Goal: Transaction & Acquisition: Purchase product/service

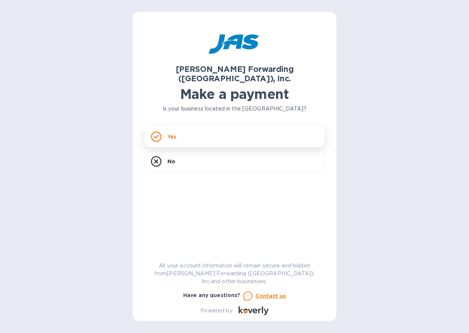
click at [173, 133] on p "Yes" at bounding box center [171, 136] width 9 height 7
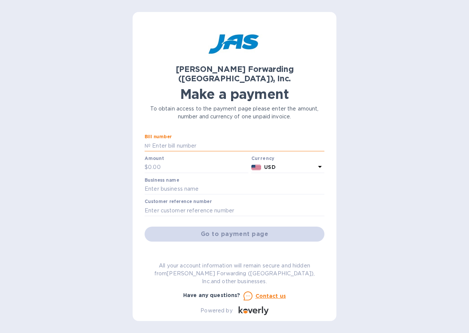
click at [195, 140] on input "text" at bounding box center [238, 145] width 174 height 11
paste input "INVOICE BOS503402450"
drag, startPoint x: 176, startPoint y: 136, endPoint x: 140, endPoint y: 137, distance: 36.0
click at [140, 137] on div "[PERSON_NAME] Forwarding ([GEOGRAPHIC_DATA]), Inc. Make a payment To obtain acc…" at bounding box center [235, 166] width 204 height 309
type input "BOS503402450"
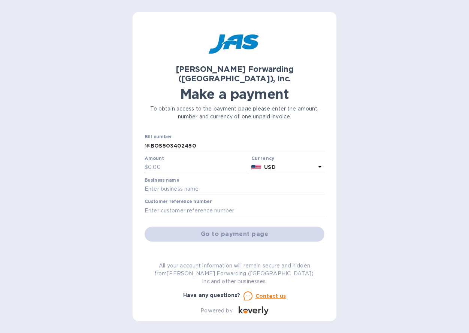
click at [164, 162] on input "text" at bounding box center [198, 167] width 100 height 11
type input "1,775.96"
click at [208, 184] on input "text" at bounding box center [235, 189] width 180 height 11
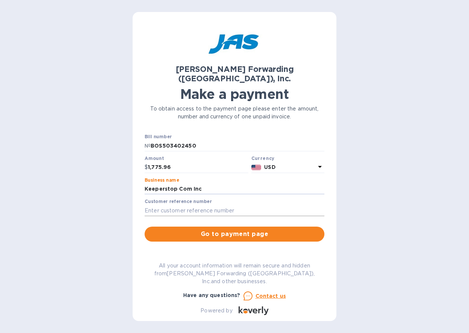
type input "Keeperstop Com Inc"
click at [226, 205] on input "text" at bounding box center [235, 210] width 180 height 11
paste input "S509166554"
click at [145, 205] on input "S509166554" at bounding box center [235, 210] width 180 height 11
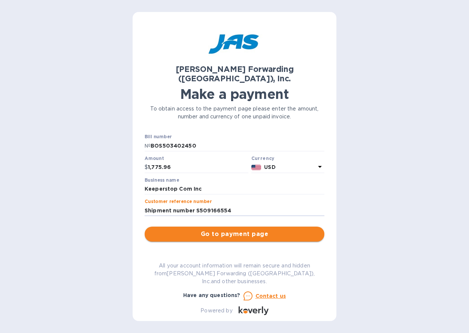
type input "Shipment number S509166554"
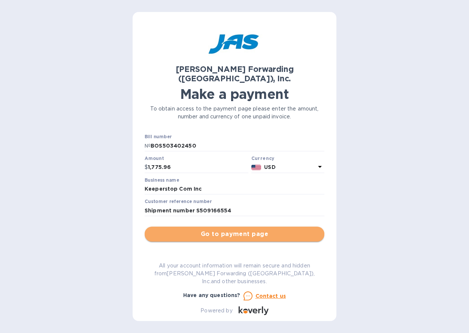
click at [238, 230] on span "Go to payment page" at bounding box center [235, 234] width 168 height 9
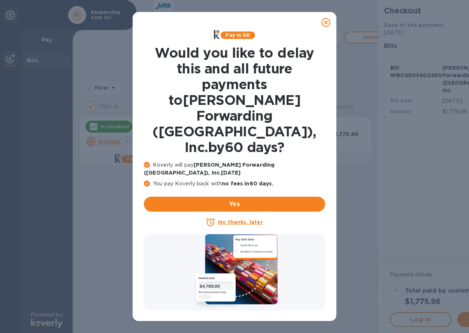
click at [244, 219] on u "No thanks, later" at bounding box center [240, 222] width 45 height 6
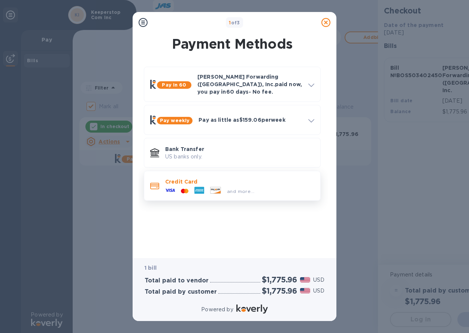
click at [180, 178] on p "Credit Card" at bounding box center [239, 181] width 149 height 7
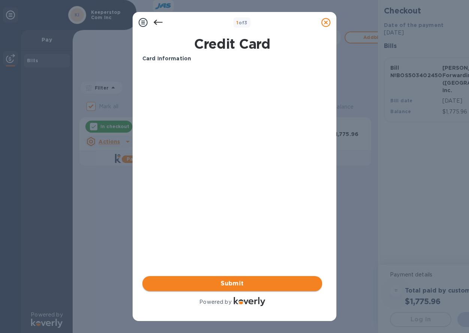
click at [244, 283] on span "Submit" at bounding box center [232, 283] width 168 height 9
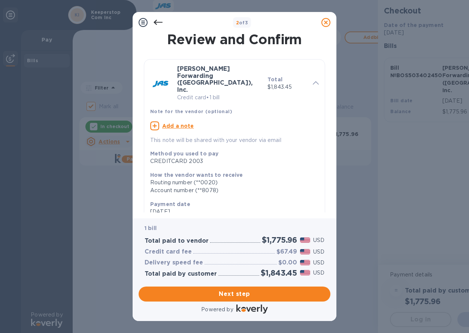
click at [173, 123] on u "Add a note" at bounding box center [178, 126] width 32 height 6
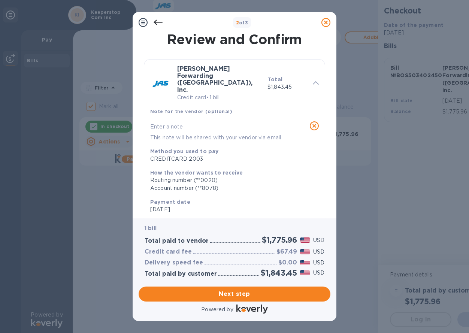
click at [192, 124] on textarea at bounding box center [228, 127] width 157 height 6
paste textarea "INVOICE BOS503402450 2050 - 274.04 = 1775.96"
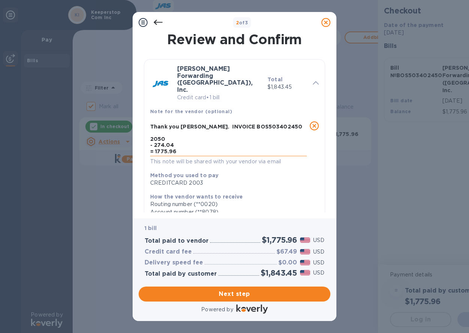
click at [151, 124] on textarea "Thank you [PERSON_NAME]. INVOICE BOS503402450 2050 - 274.04 = 1775.96" at bounding box center [228, 139] width 157 height 30
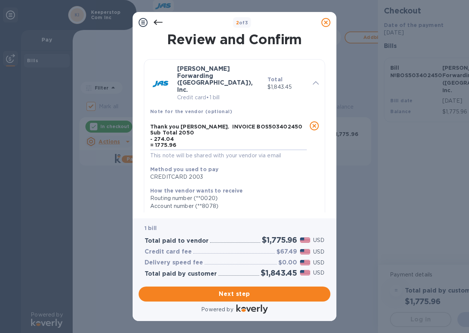
click at [148, 123] on div "Thank you [PERSON_NAME]. INVOICE BOS503402450 Sub Total 2050 - 274.04 = 1775.96…" at bounding box center [234, 140] width 175 height 45
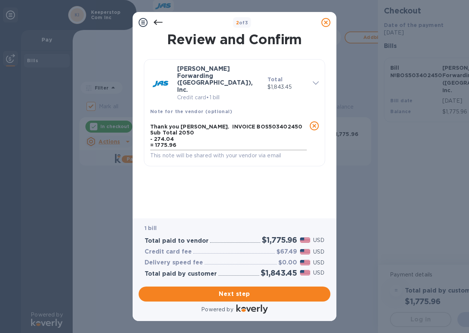
click at [151, 124] on textarea "Thank you [PERSON_NAME]. INVOICE BOS503402450 Sub Total 2050 - 274.04 = 1775.96" at bounding box center [228, 136] width 157 height 24
type textarea "Thank you [PERSON_NAME]. INVOICE BOS503402450 Sub Total 2050 Over charge - 274.…"
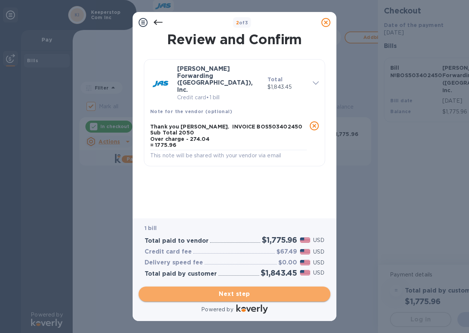
click at [266, 295] on span "Next step" at bounding box center [235, 294] width 180 height 9
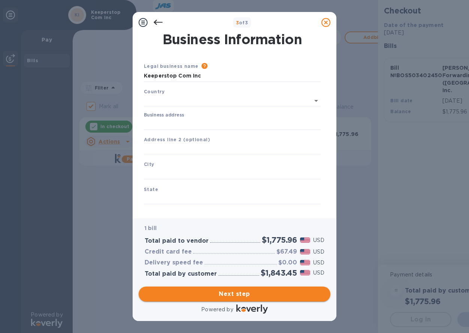
type input "[GEOGRAPHIC_DATA]"
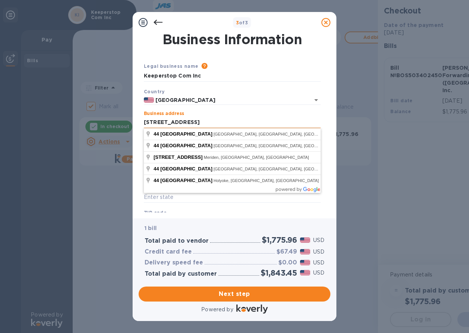
click at [244, 120] on input "[STREET_ADDRESS]" at bounding box center [232, 122] width 177 height 11
type input "[STREET_ADDRESS]"
type input "Coram"
type input "NY"
type input "11727"
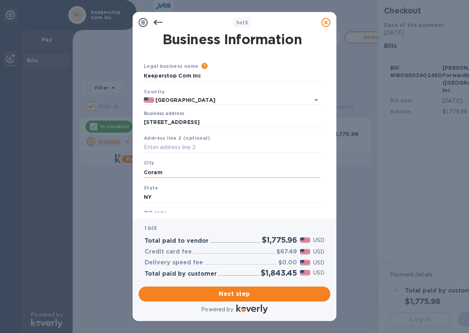
click at [176, 169] on input "Coram" at bounding box center [232, 172] width 177 height 11
type input "[GEOGRAPHIC_DATA]"
type input "N"
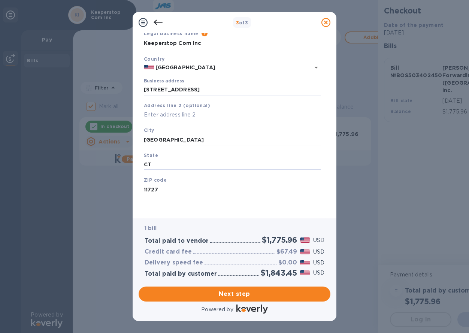
scroll to position [32, 0]
type input "CT"
click at [168, 190] on input "11727" at bounding box center [232, 189] width 177 height 11
type input "06119"
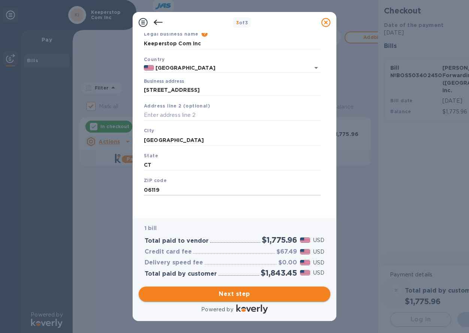
click at [262, 295] on span "Next step" at bounding box center [235, 294] width 180 height 9
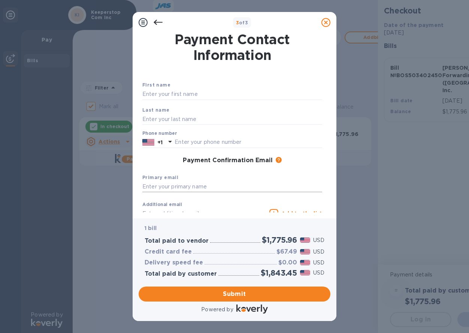
scroll to position [0, 0]
type input "[DEMOGRAPHIC_DATA]"
click at [193, 67] on div "First name [DEMOGRAPHIC_DATA] Last name Phone number +1 Payment Confirmation Em…" at bounding box center [232, 155] width 183 height 177
type input "[PERSON_NAME]"
type input "5082216819"
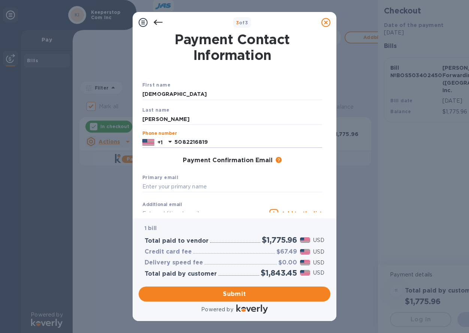
click at [375, 199] on div "3 of 3 Payment Contact Information First name [DEMOGRAPHIC_DATA] Last name [PER…" at bounding box center [234, 166] width 469 height 333
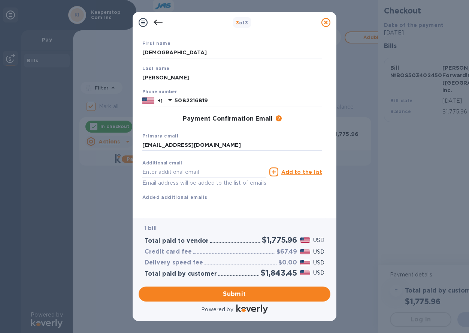
scroll to position [41, 0]
type input "[EMAIL_ADDRESS][DOMAIN_NAME]"
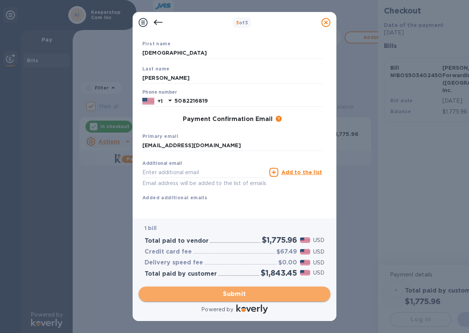
click at [247, 291] on span "Submit" at bounding box center [235, 294] width 180 height 9
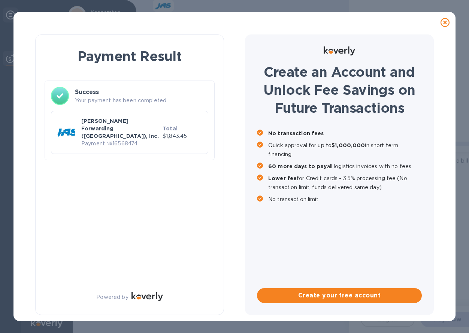
checkbox input "false"
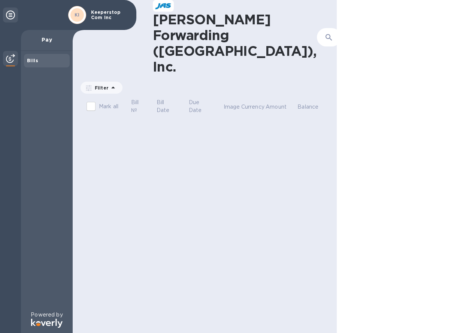
scroll to position [0, 0]
